Goal: Information Seeking & Learning: Learn about a topic

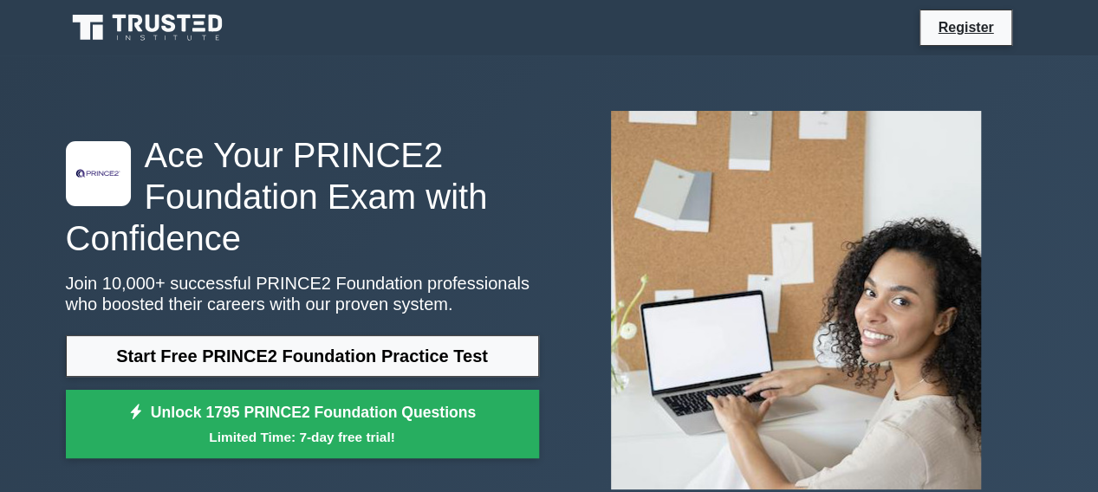
scroll to position [87, 0]
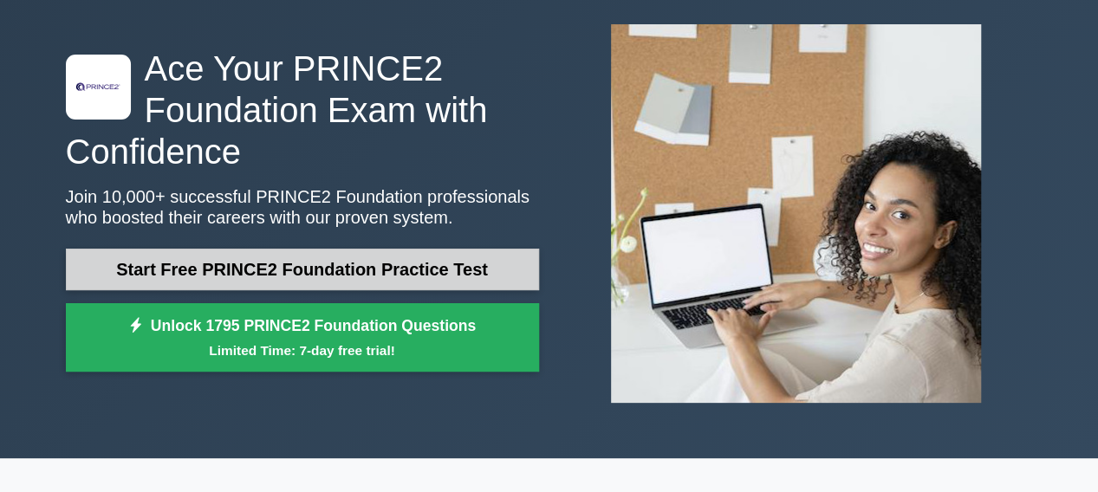
click at [425, 264] on link "Start Free PRINCE2 Foundation Practice Test" at bounding box center [302, 270] width 473 height 42
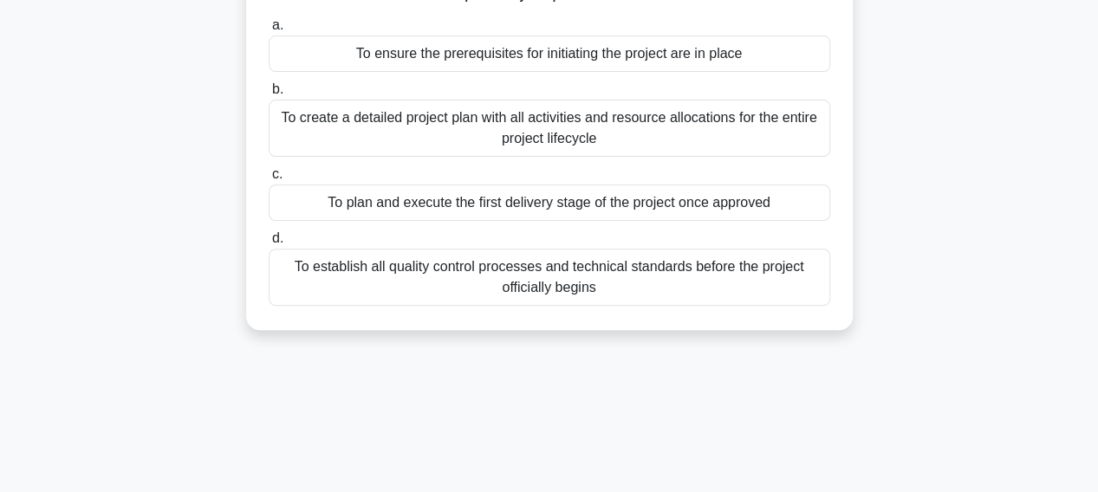
scroll to position [10, 0]
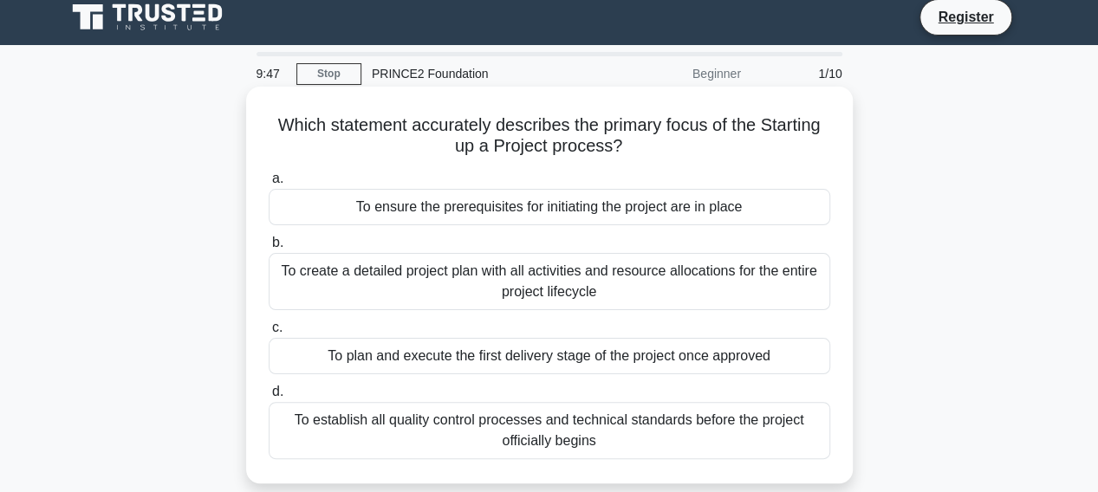
click at [270, 179] on label "a. To ensure the prerequisites for initiating the project are in place" at bounding box center [550, 196] width 562 height 57
click at [269, 179] on input "a. To ensure the prerequisites for initiating the project are in place" at bounding box center [269, 178] width 0 height 11
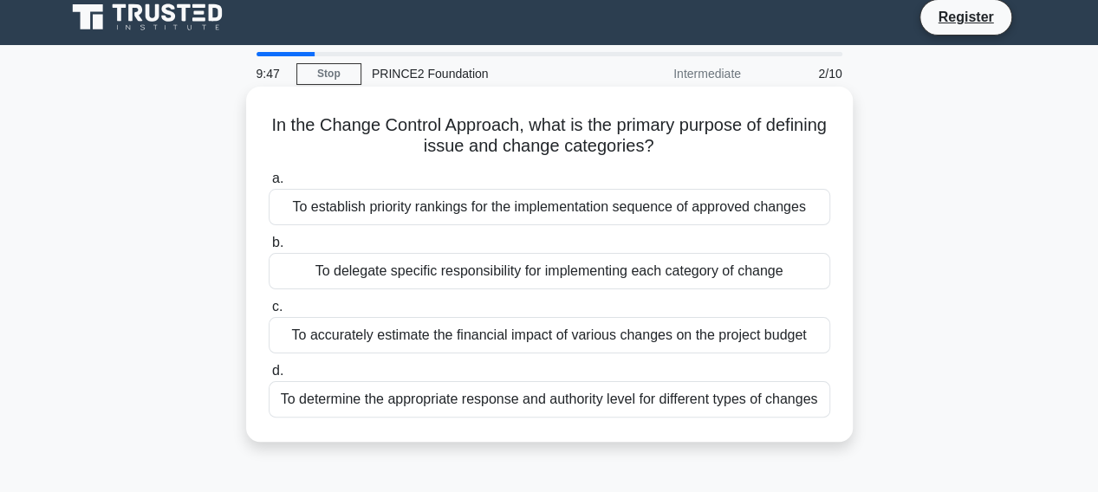
scroll to position [0, 0]
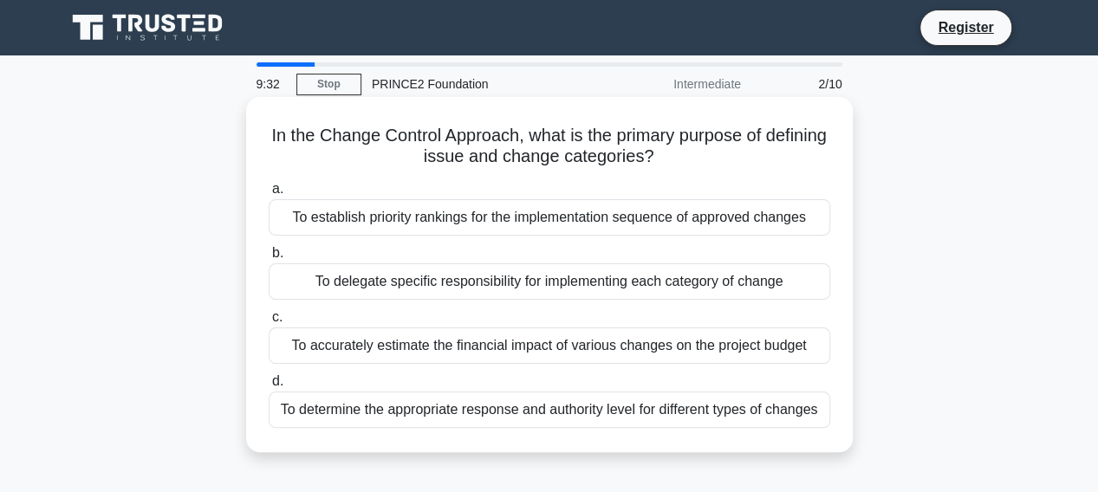
click at [278, 382] on span "d." at bounding box center [277, 381] width 11 height 15
click at [269, 382] on input "d. To determine the appropriate response and authority level for different type…" at bounding box center [269, 381] width 0 height 11
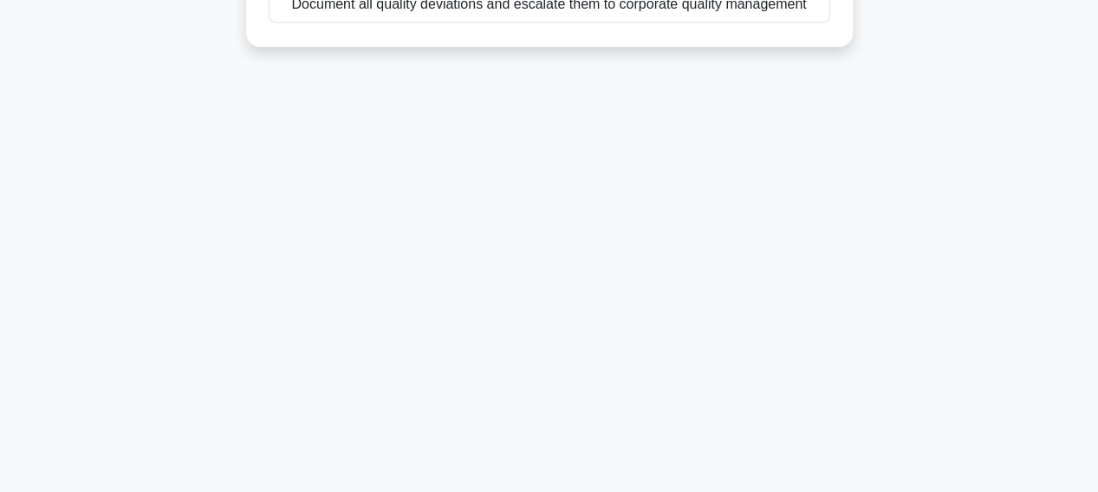
scroll to position [433, 0]
